Goal: Information Seeking & Learning: Learn about a topic

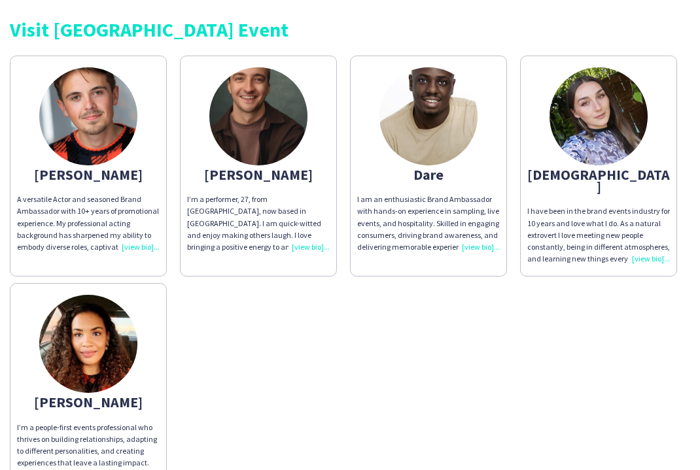
click at [612, 137] on img at bounding box center [599, 116] width 98 height 98
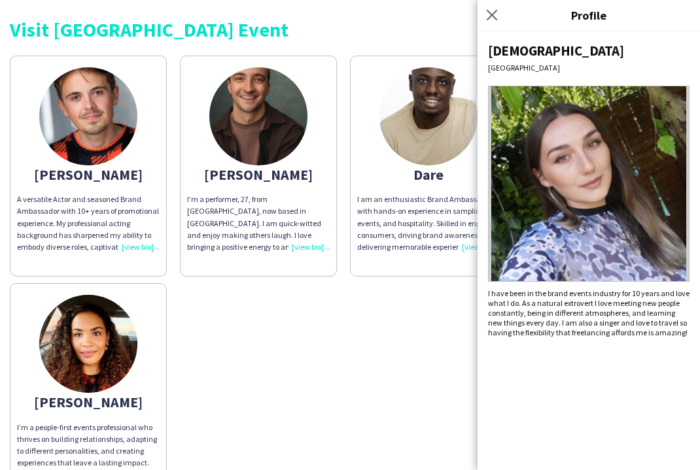
click at [268, 373] on div "[PERSON_NAME] A versatile Actor and seasoned Brand Ambassador with 10+ years of…" at bounding box center [350, 271] width 680 height 444
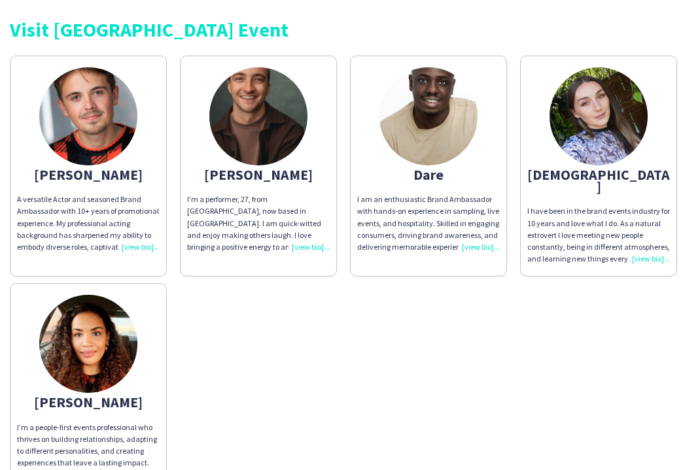
click at [63, 308] on img at bounding box center [88, 344] width 98 height 98
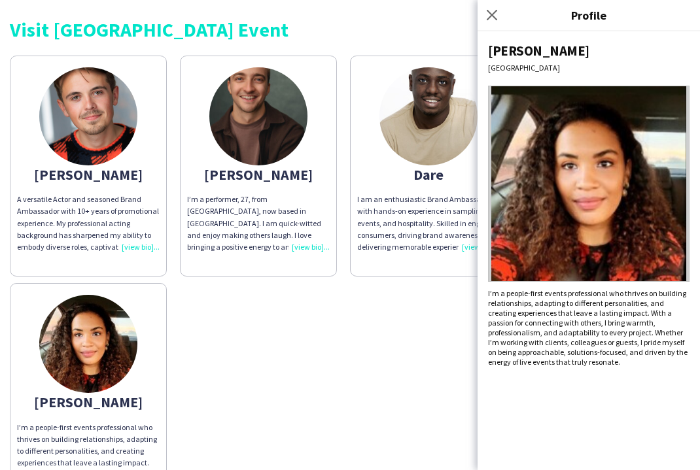
click at [254, 300] on div "[PERSON_NAME] A versatile Actor and seasoned Brand Ambassador with 10+ years of…" at bounding box center [350, 271] width 680 height 444
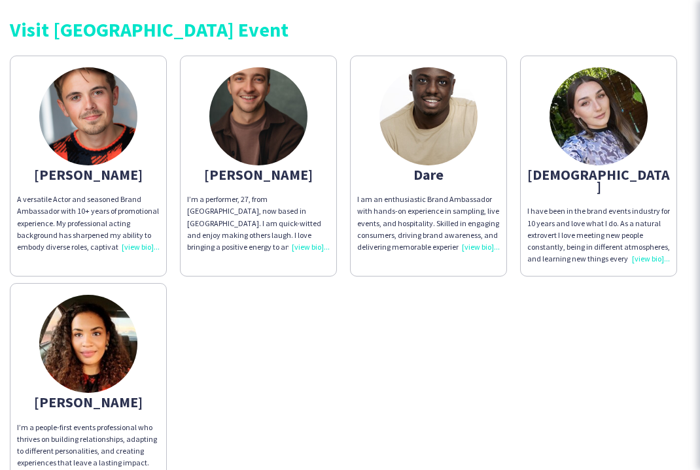
click at [410, 111] on img at bounding box center [428, 116] width 98 height 98
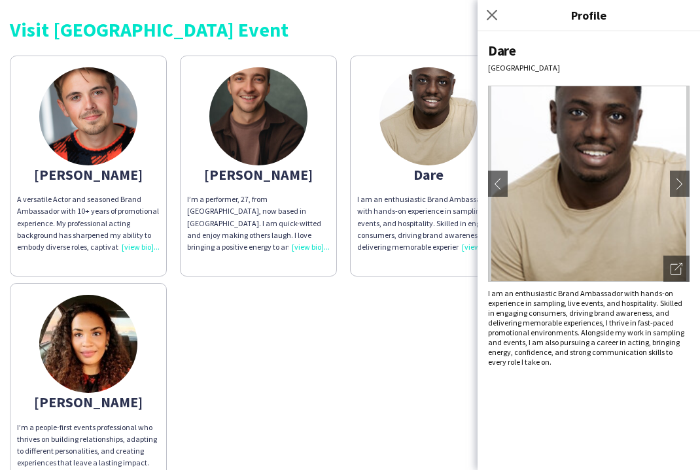
click at [324, 385] on div "[PERSON_NAME] A versatile Actor and seasoned Brand Ambassador with 10+ years of…" at bounding box center [350, 271] width 680 height 444
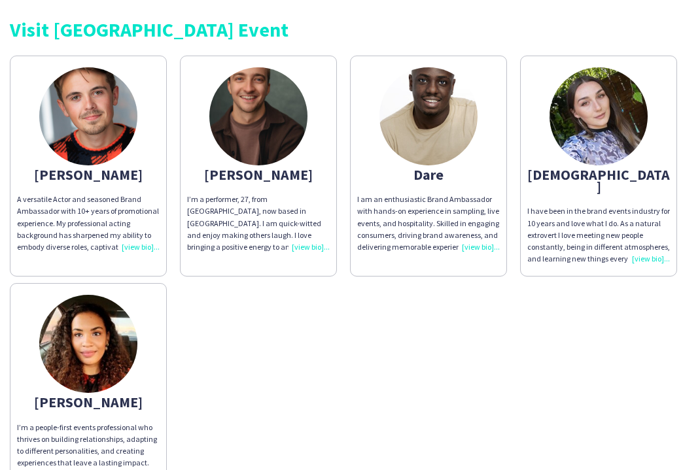
click at [254, 150] on img at bounding box center [258, 116] width 98 height 98
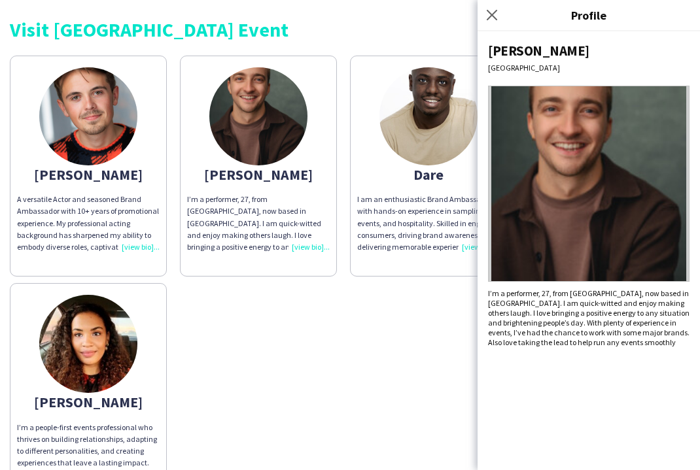
click at [295, 398] on div "[PERSON_NAME] A versatile Actor and seasoned Brand Ambassador with 10+ years of…" at bounding box center [350, 271] width 680 height 444
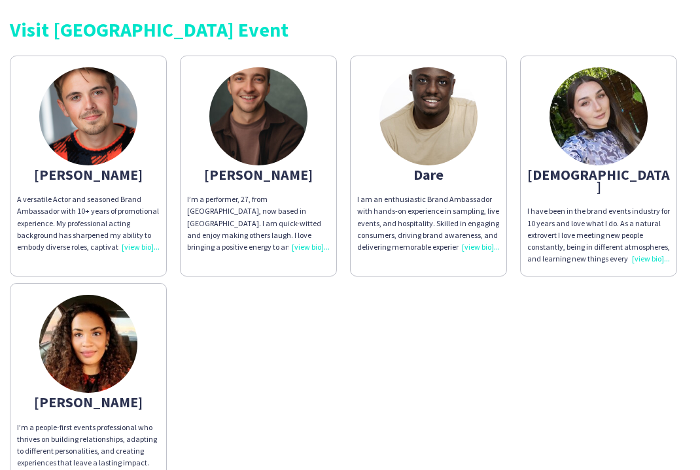
click at [80, 181] on div "[PERSON_NAME]" at bounding box center [88, 175] width 143 height 12
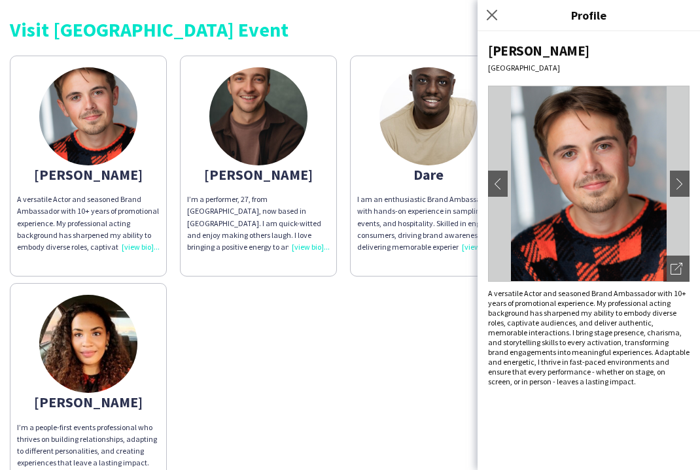
drag, startPoint x: 383, startPoint y: 387, endPoint x: 374, endPoint y: 387, distance: 9.2
click at [383, 387] on div "[PERSON_NAME] A versatile Actor and seasoned Brand Ambassador with 10+ years of…" at bounding box center [350, 271] width 680 height 444
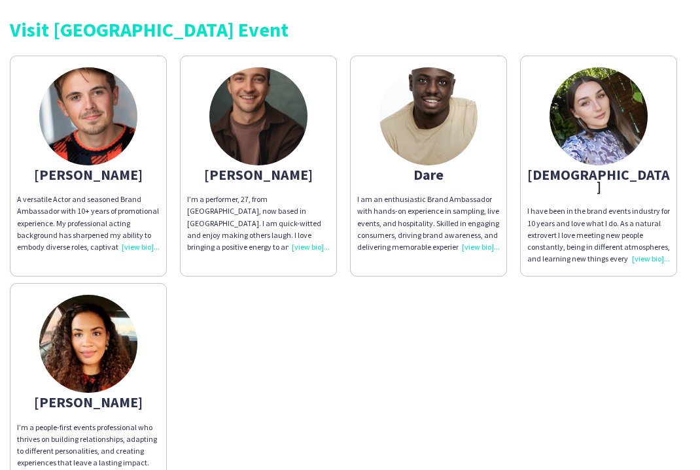
click at [115, 355] on img at bounding box center [88, 344] width 98 height 98
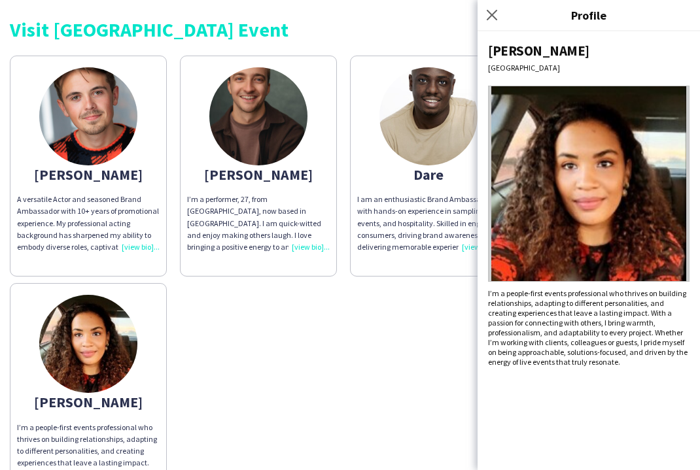
click at [385, 320] on div "[PERSON_NAME] A versatile Actor and seasoned Brand Ambassador with 10+ years of…" at bounding box center [350, 271] width 680 height 444
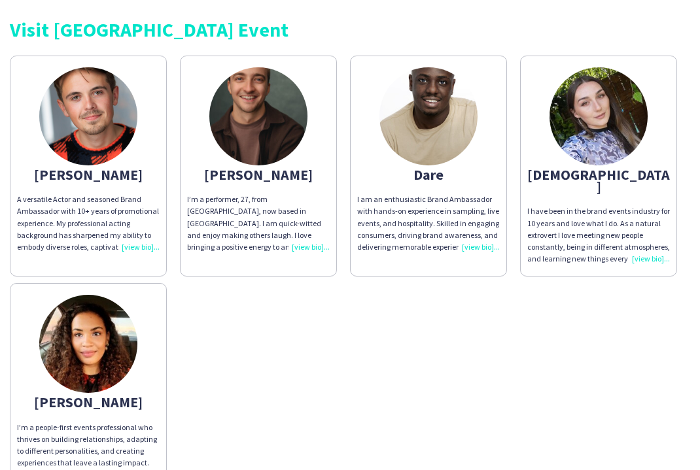
click at [435, 158] on img at bounding box center [428, 116] width 98 height 98
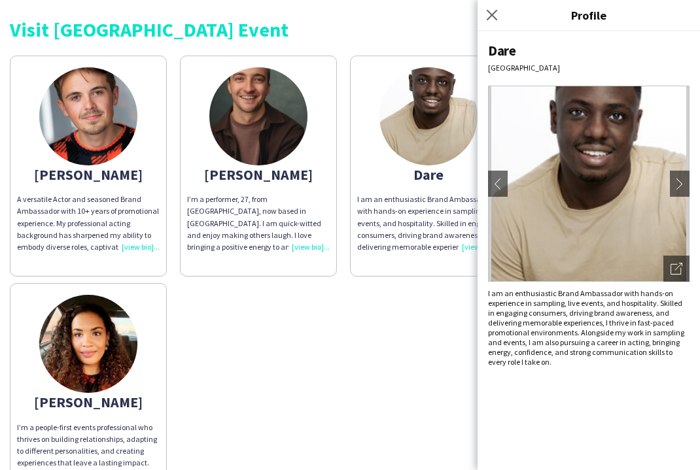
click at [373, 351] on div "[PERSON_NAME] A versatile Actor and seasoned Brand Ambassador with 10+ years of…" at bounding box center [350, 271] width 680 height 444
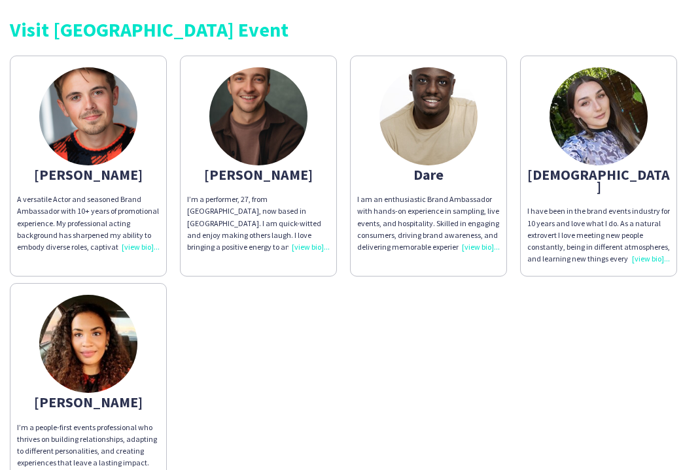
click at [282, 136] on img at bounding box center [258, 116] width 98 height 98
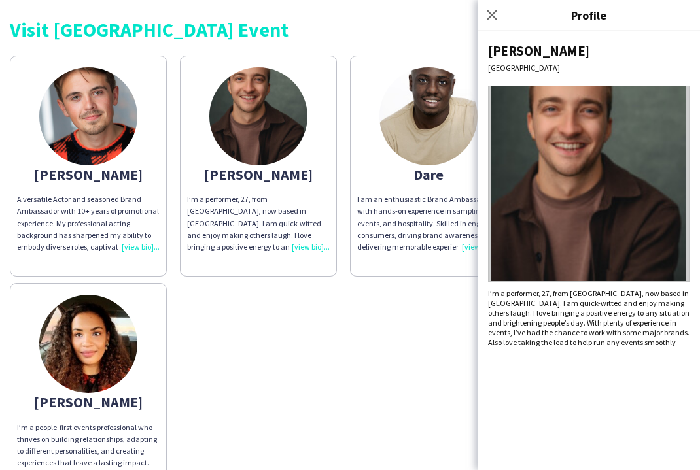
click at [428, 311] on div "[PERSON_NAME] A versatile Actor and seasoned Brand Ambassador with 10+ years of…" at bounding box center [350, 271] width 680 height 444
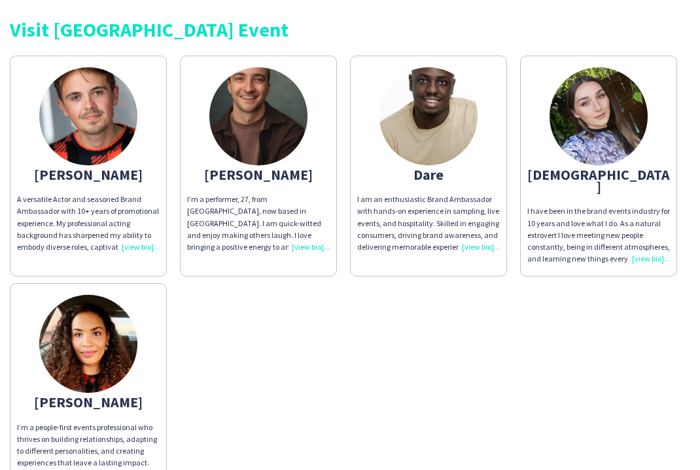
click at [102, 79] on img at bounding box center [88, 116] width 98 height 98
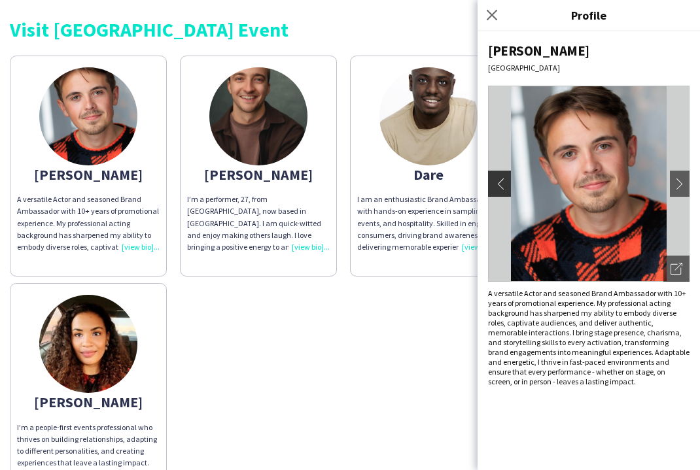
click at [504, 183] on app-icon "chevron-left" at bounding box center [498, 184] width 18 height 12
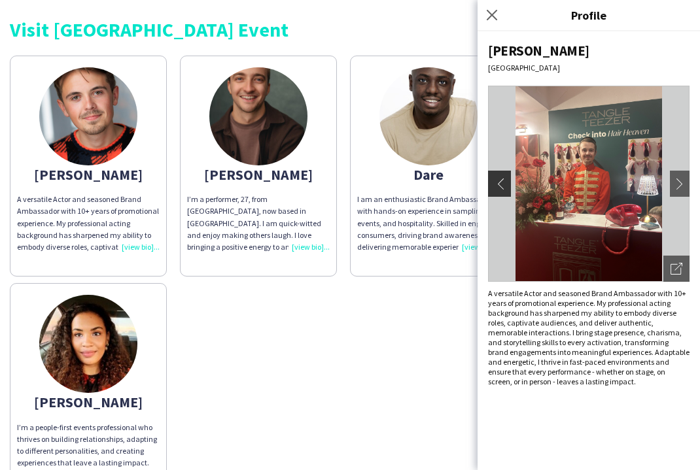
click at [504, 183] on app-icon "chevron-left" at bounding box center [498, 184] width 18 height 12
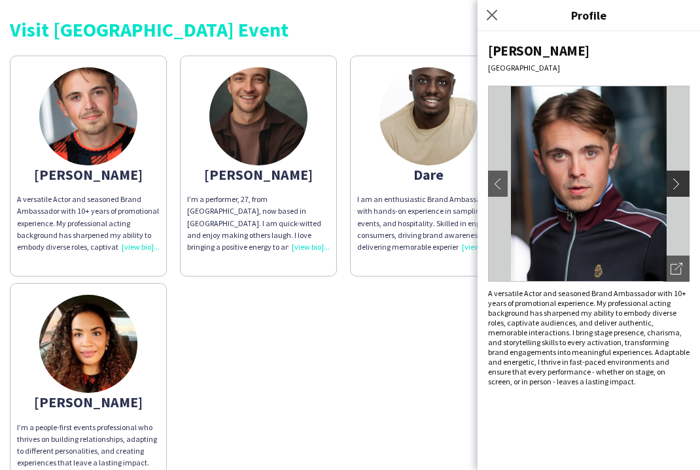
click at [679, 171] on button "chevron-right" at bounding box center [680, 184] width 26 height 26
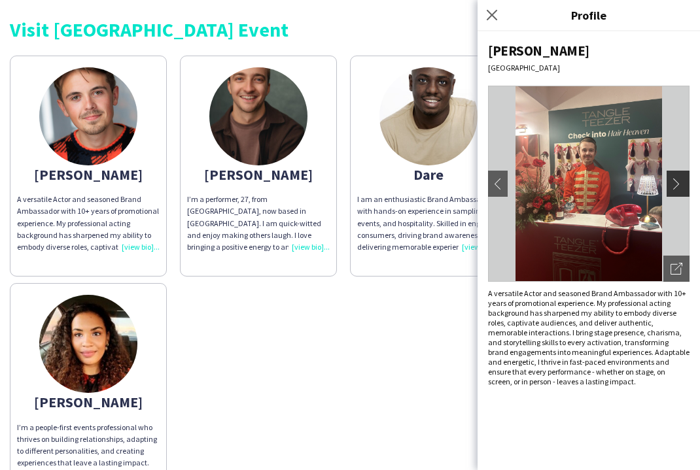
click at [680, 173] on button "chevron-right" at bounding box center [680, 184] width 26 height 26
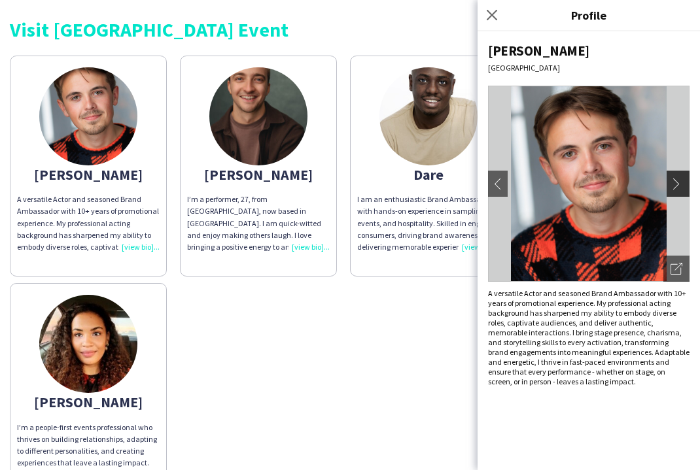
click at [680, 173] on button "chevron-right" at bounding box center [680, 184] width 26 height 26
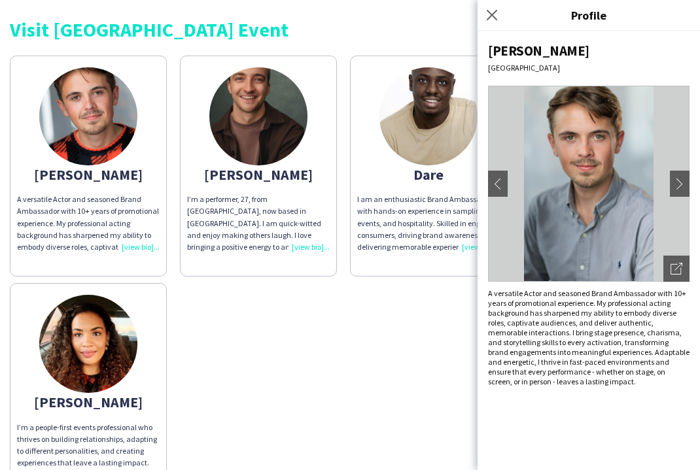
click at [379, 369] on div "[PERSON_NAME] A versatile Actor and seasoned Brand Ambassador with 10+ years of…" at bounding box center [350, 271] width 680 height 444
